Goal: Transaction & Acquisition: Subscribe to service/newsletter

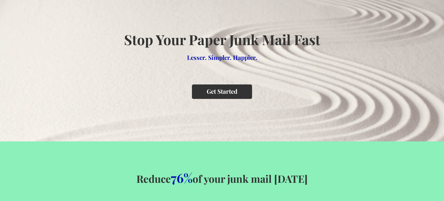
scroll to position [31, 0]
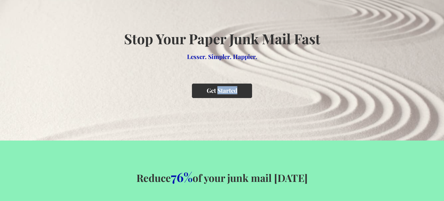
click at [151, 105] on div "Stop Your Paper Junk Mail Fast Lesser. Simpler. Happier. Get Started" at bounding box center [222, 68] width 215 height 78
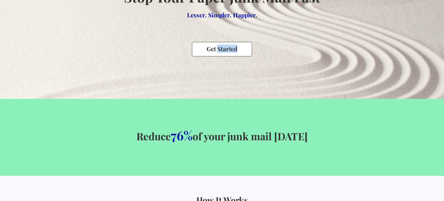
scroll to position [0, 0]
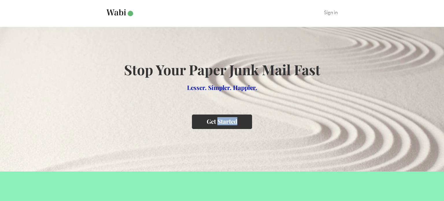
click at [235, 126] on button "Get Started" at bounding box center [222, 121] width 60 height 14
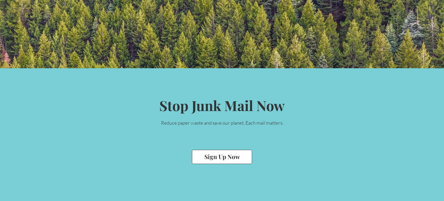
scroll to position [1243, 0]
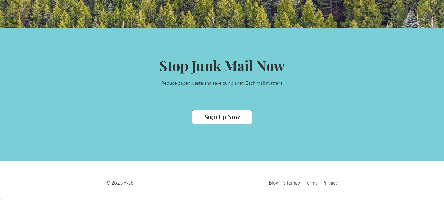
click at [272, 184] on link "Blog" at bounding box center [274, 183] width 10 height 8
click at [235, 118] on button "Sign Up Now" at bounding box center [222, 117] width 60 height 14
